Goal: Communication & Community: Answer question/provide support

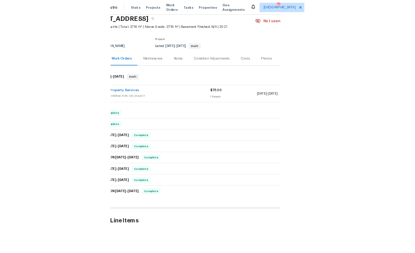
scroll to position [28, 0]
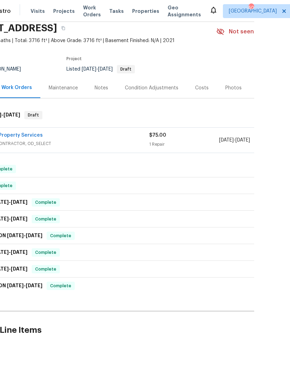
click at [31, 136] on link "Maverick Property Services" at bounding box center [9, 135] width 68 height 5
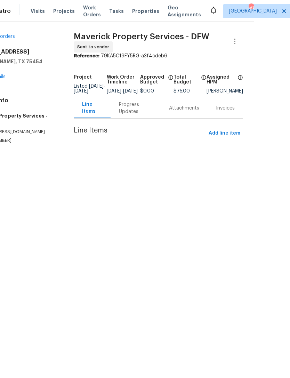
click at [135, 115] on div "Progress Updates" at bounding box center [135, 108] width 33 height 14
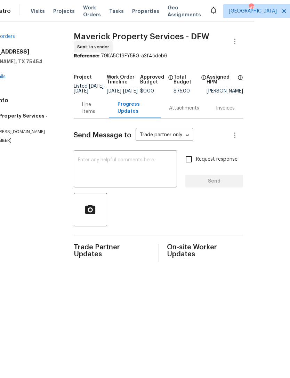
click at [192, 167] on input "Request response" at bounding box center [188, 159] width 15 height 15
checkbox input "true"
click at [143, 169] on textarea at bounding box center [125, 169] width 95 height 24
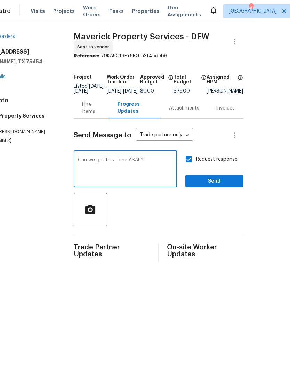
type textarea "Can we get this done ASAP?"
click at [229, 186] on span "Send" at bounding box center [214, 181] width 47 height 9
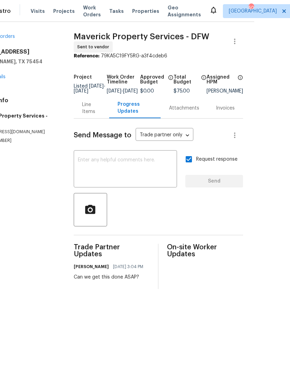
click at [140, 13] on span "Properties" at bounding box center [145, 11] width 27 height 7
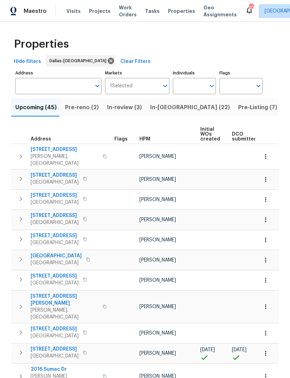
click at [82, 107] on span "Pre-reno (2)" at bounding box center [82, 108] width 34 height 10
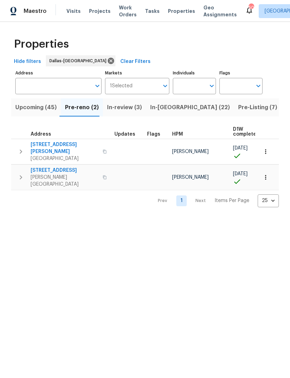
click at [43, 104] on span "Upcoming (45)" at bounding box center [35, 108] width 41 height 10
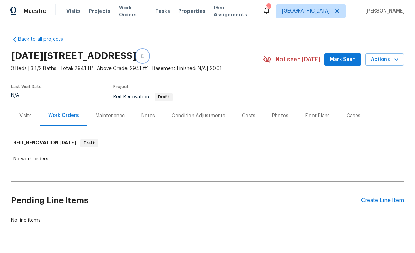
click at [149, 60] on button "button" at bounding box center [142, 56] width 13 height 13
click at [147, 112] on div "Notes" at bounding box center [148, 115] width 14 height 7
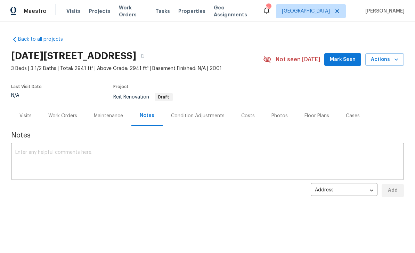
click at [63, 116] on div "Work Orders" at bounding box center [62, 115] width 29 height 7
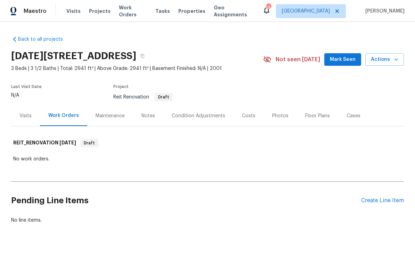
click at [35, 115] on div "Visits" at bounding box center [25, 115] width 29 height 21
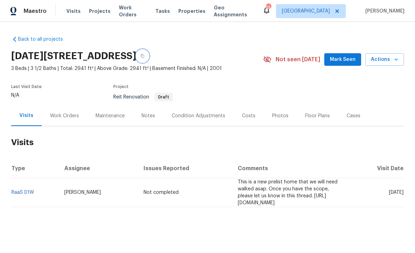
click at [145, 56] on icon "button" at bounding box center [142, 56] width 4 height 4
